Goal: Task Accomplishment & Management: Use online tool/utility

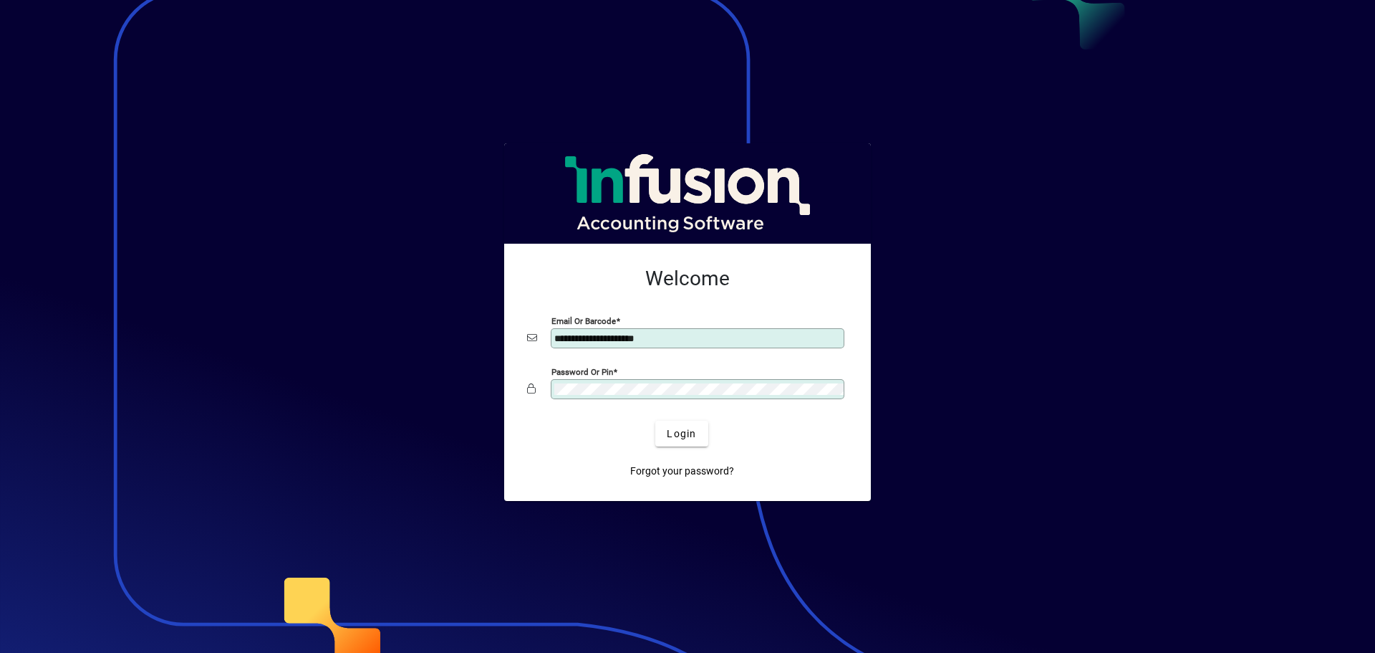
click at [844, 332] on div at bounding box center [844, 332] width 0 height 0
type input "**********"
click at [682, 438] on span "Login" at bounding box center [681, 433] width 29 height 15
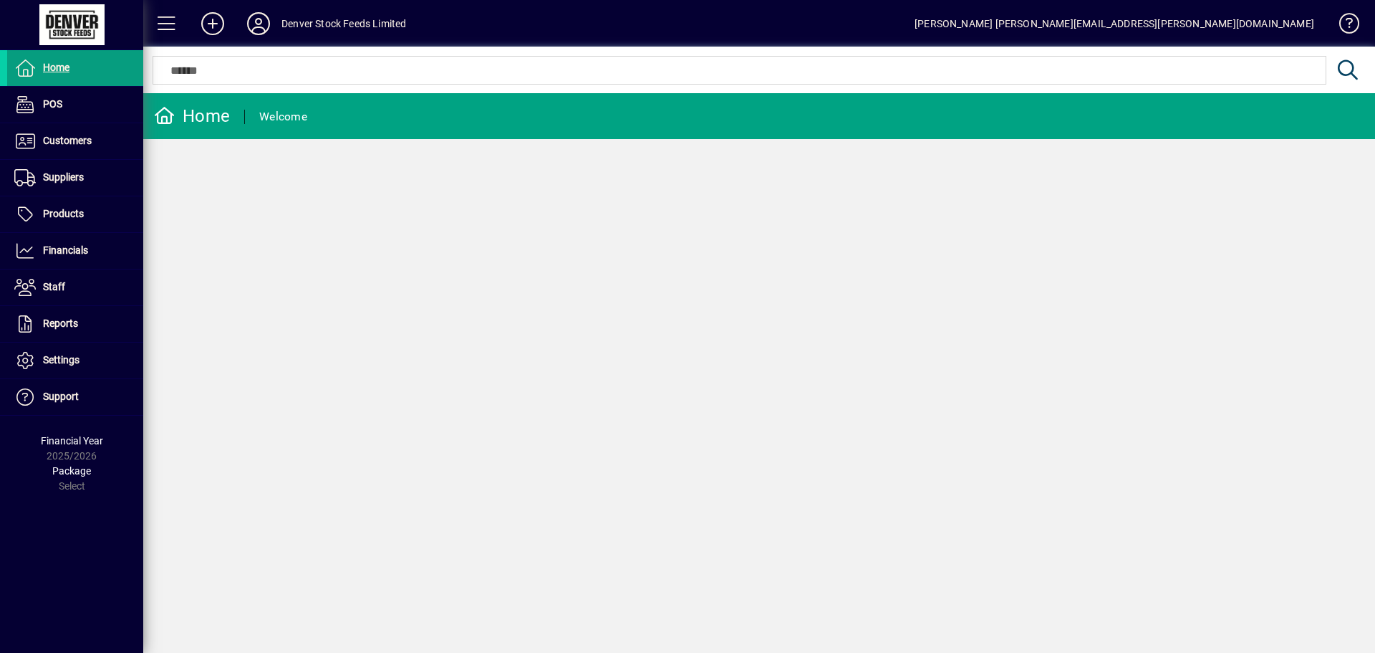
click at [948, 585] on div "Home Welcome" at bounding box center [759, 372] width 1232 height 559
click at [74, 262] on span at bounding box center [75, 251] width 136 height 34
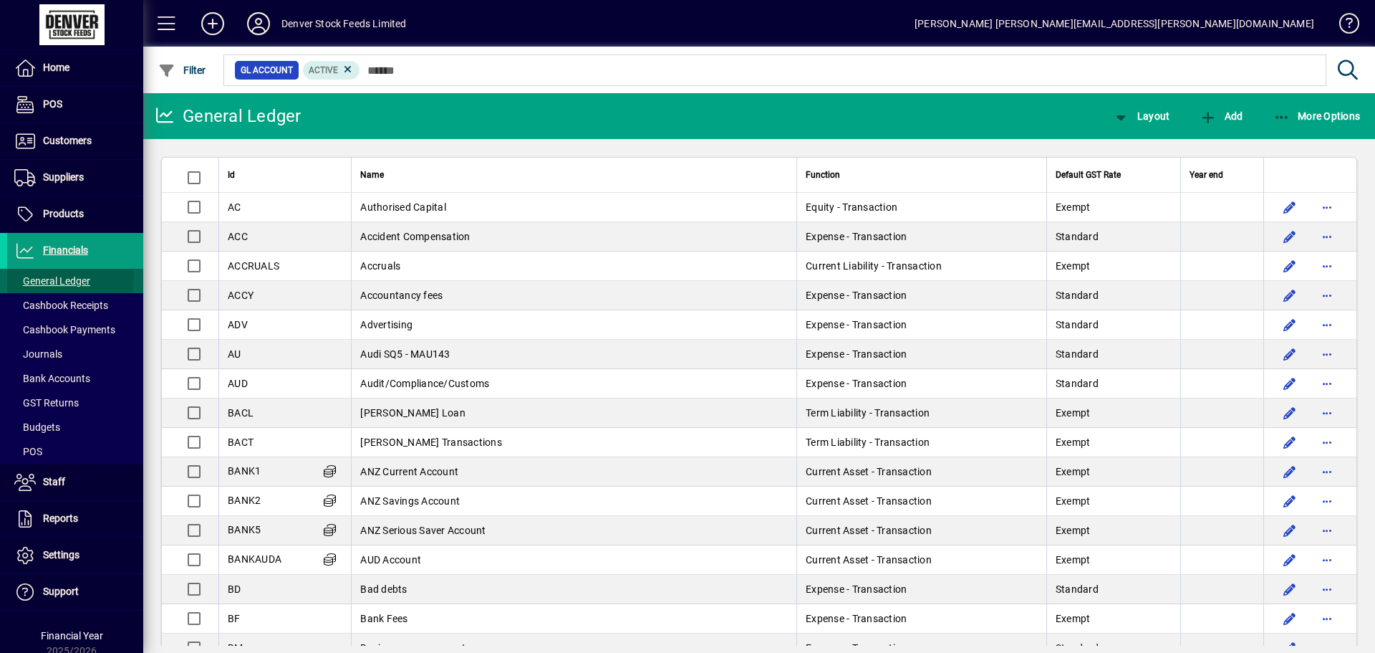
click at [67, 278] on span "General Ledger" at bounding box center [52, 280] width 76 height 11
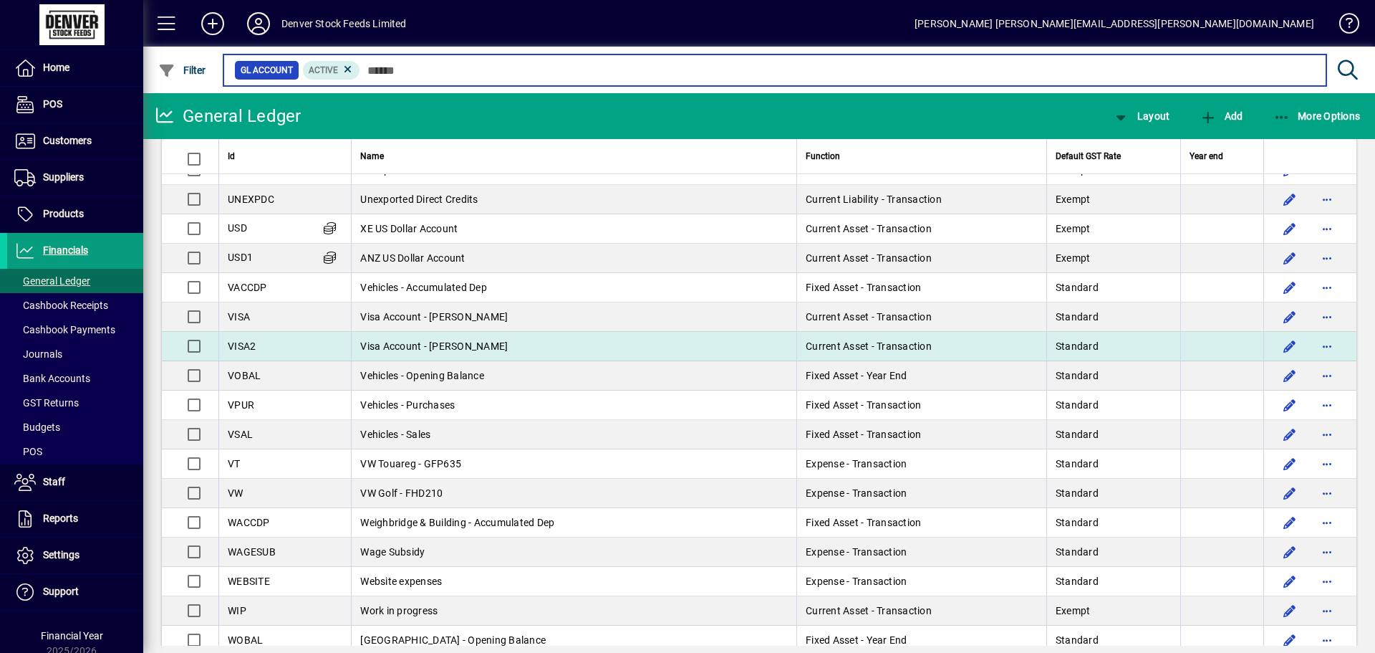
scroll to position [5028, 0]
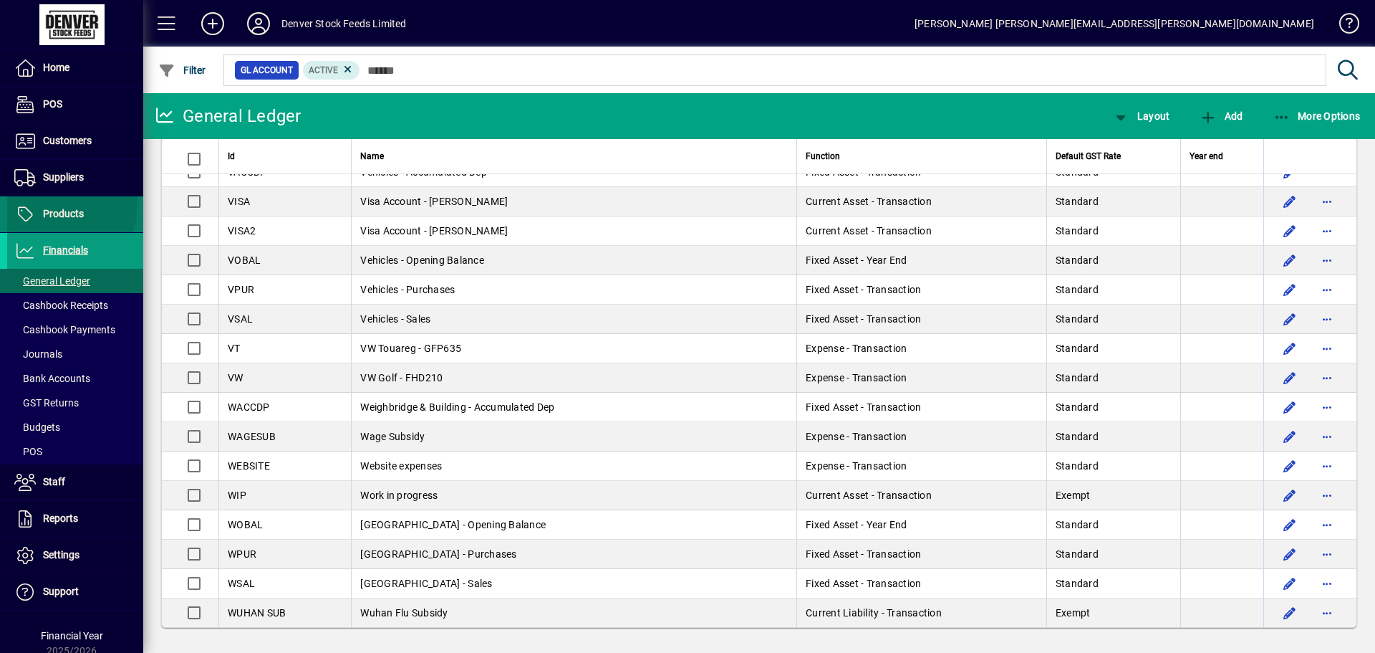
click at [59, 205] on span at bounding box center [75, 214] width 136 height 34
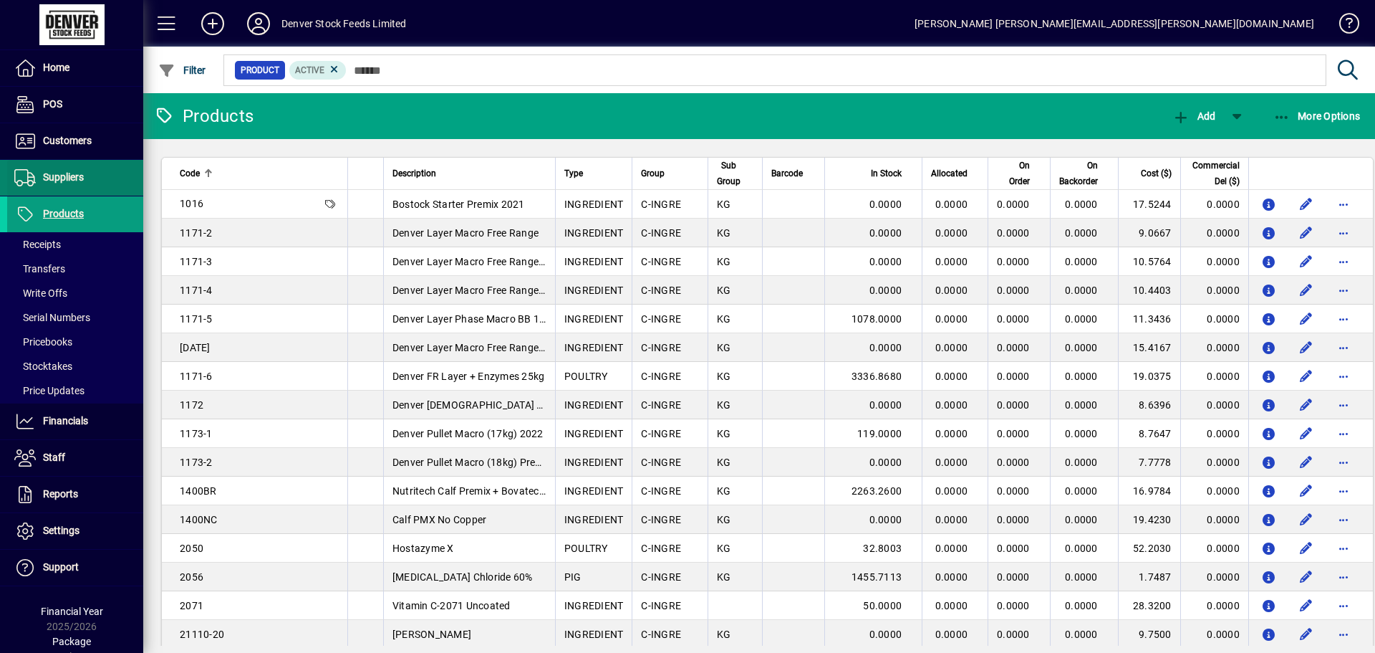
click at [61, 182] on span "Suppliers" at bounding box center [63, 176] width 41 height 11
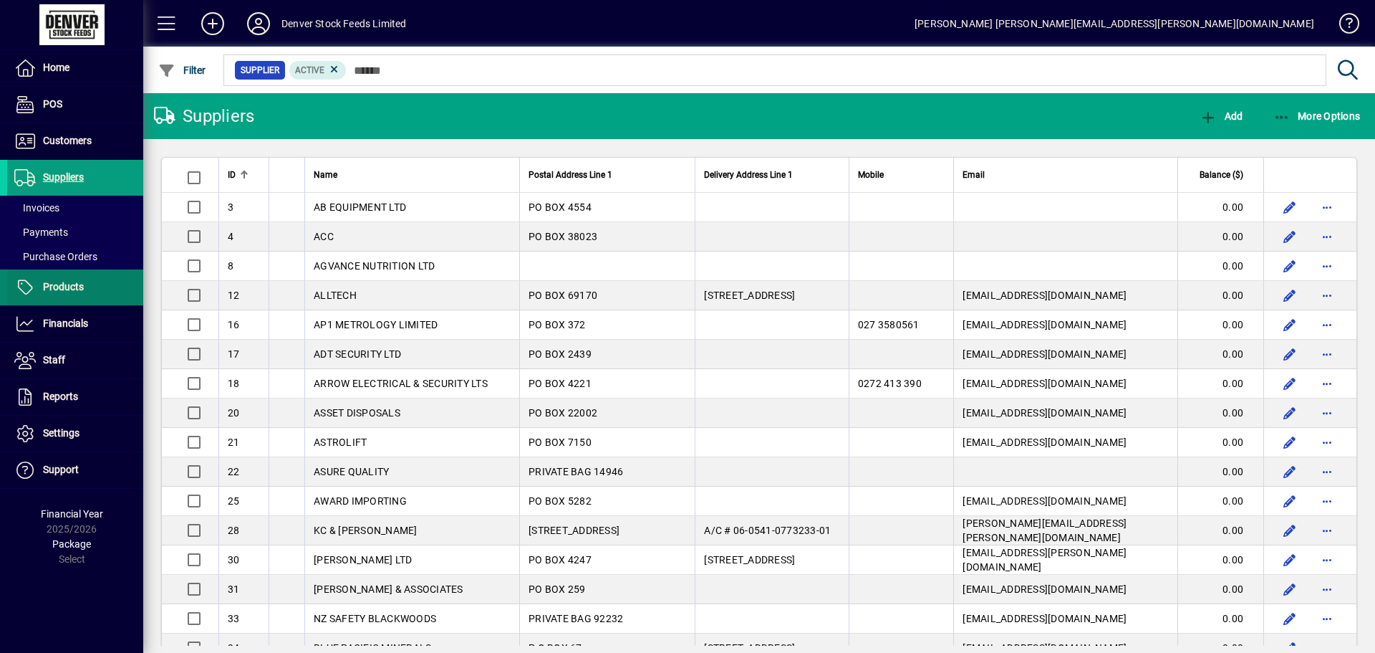
click at [62, 272] on span at bounding box center [75, 287] width 136 height 34
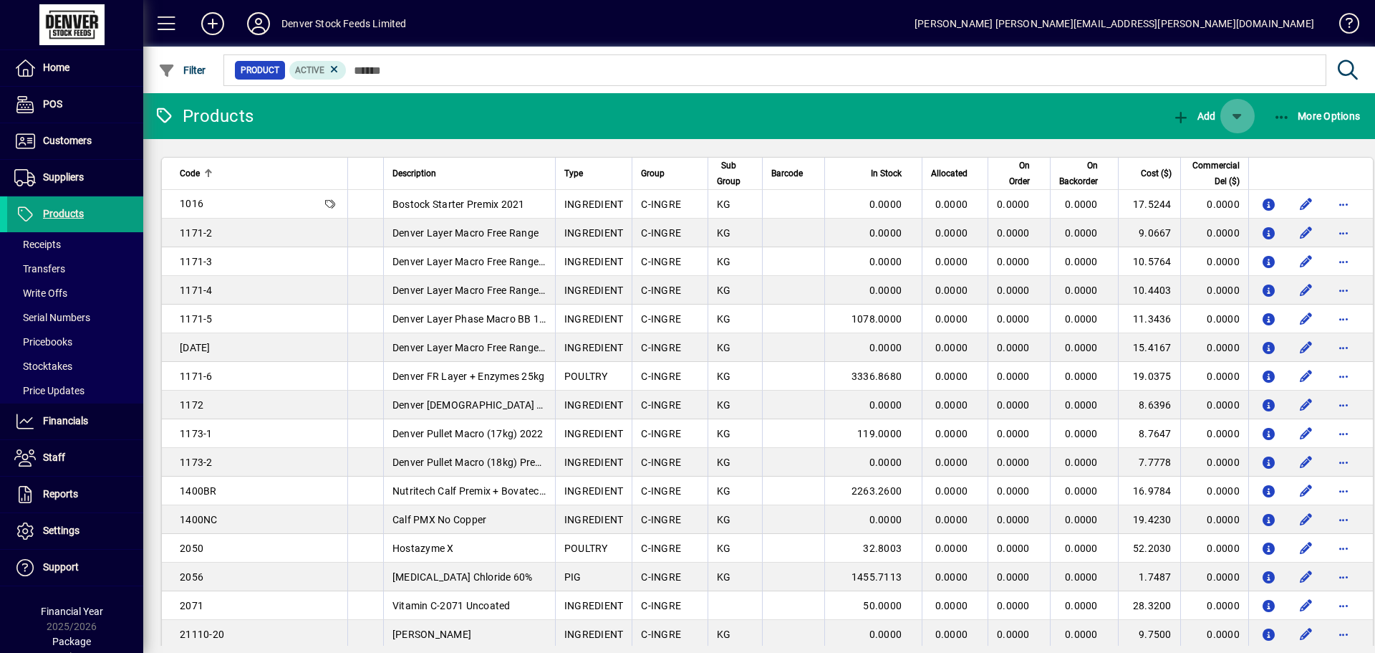
click at [1234, 119] on span "button" at bounding box center [1238, 116] width 34 height 34
click at [958, 100] on div at bounding box center [687, 326] width 1375 height 653
click at [1330, 102] on span "button" at bounding box center [1317, 116] width 95 height 34
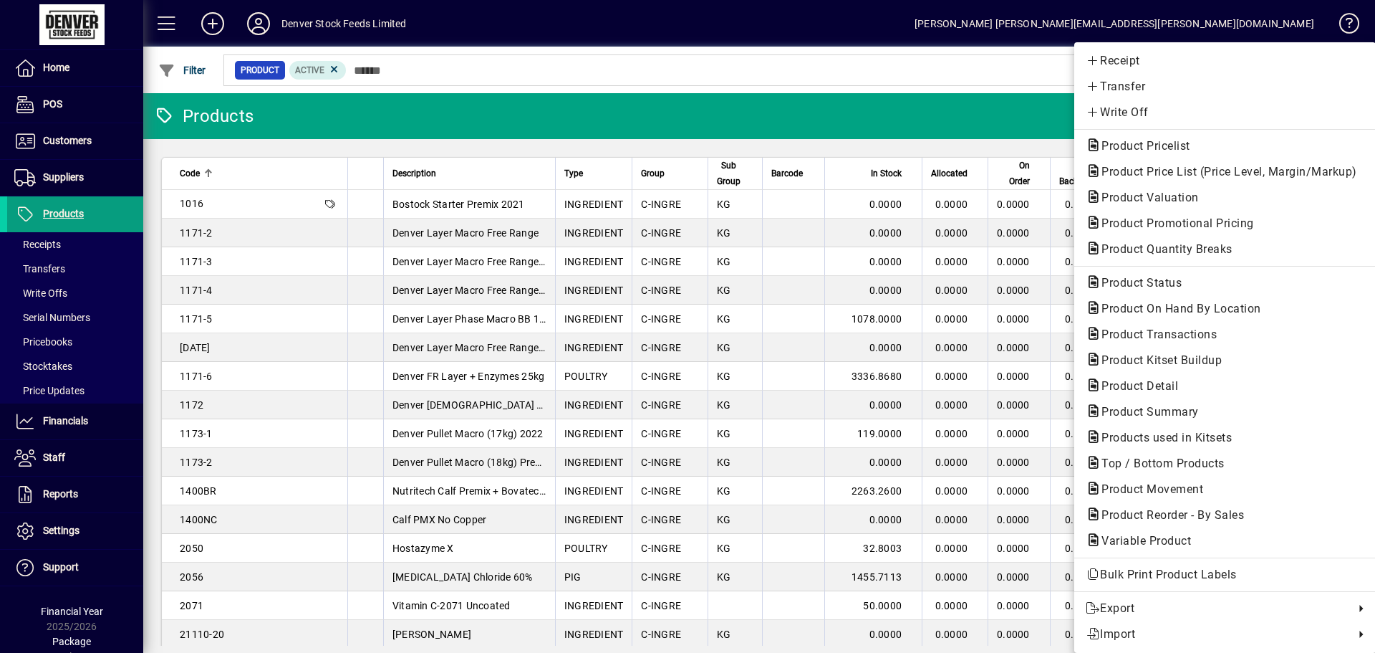
click at [887, 97] on div at bounding box center [687, 326] width 1375 height 653
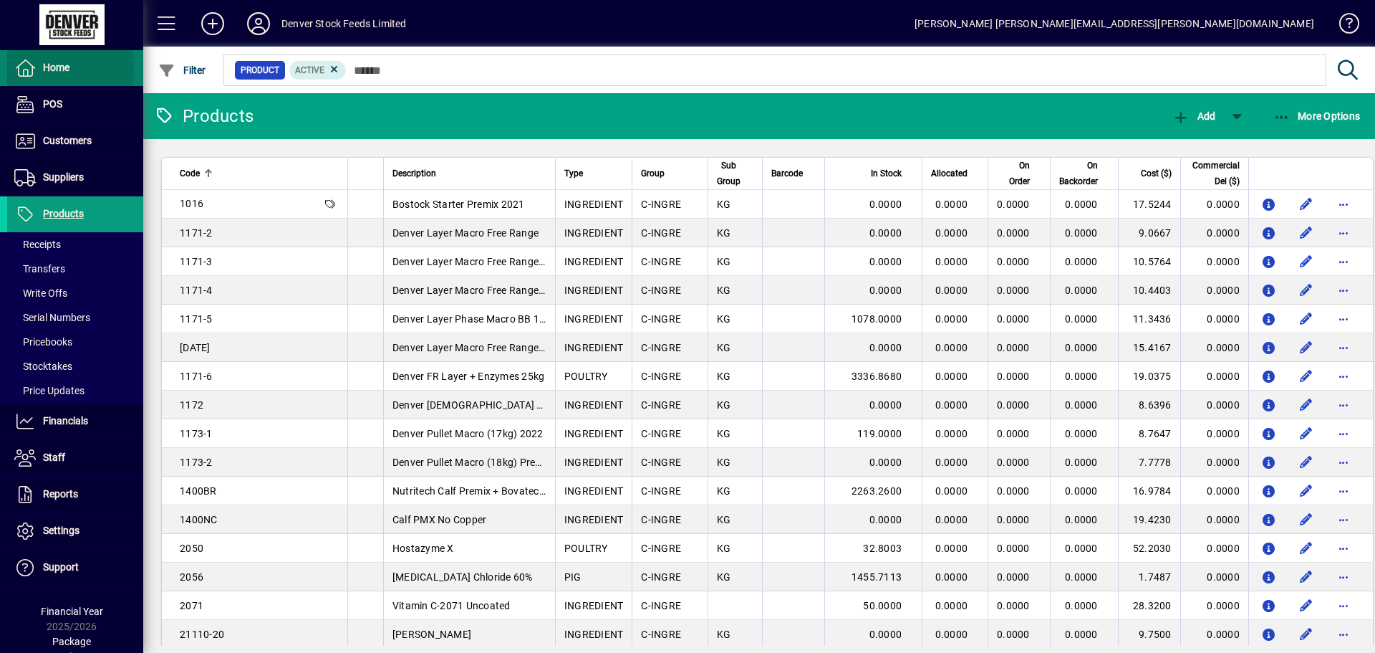
click at [19, 67] on icon at bounding box center [24, 67] width 21 height 17
